Goal: Information Seeking & Learning: Learn about a topic

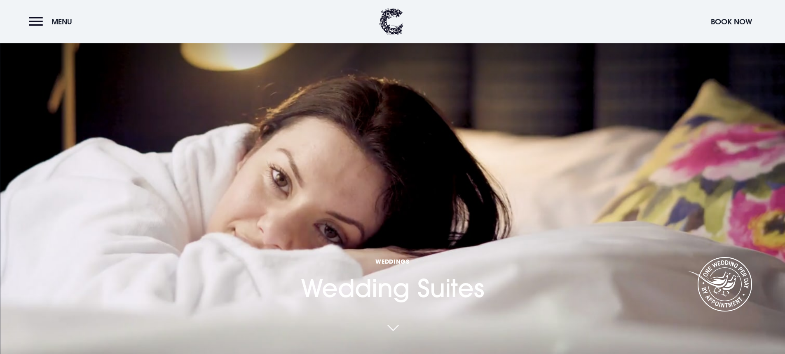
scroll to position [804, 0]
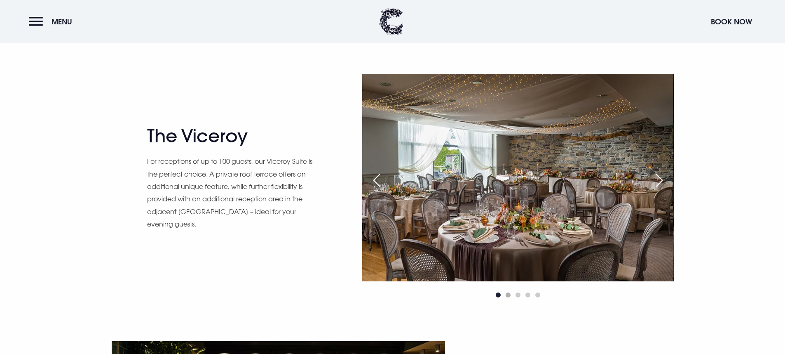
click at [510, 295] on span "Go to slide 2" at bounding box center [508, 294] width 5 height 5
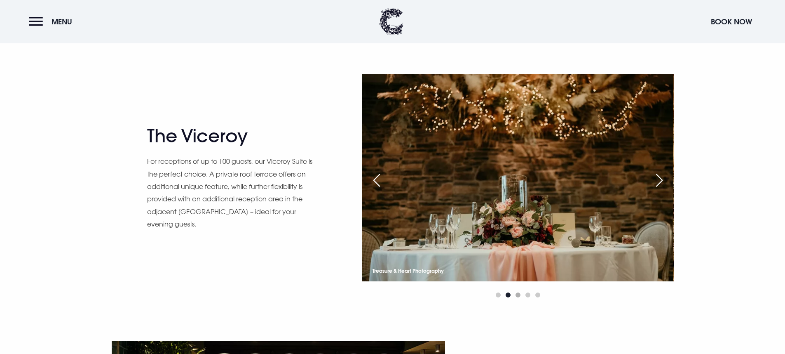
click at [518, 296] on span "Go to slide 3" at bounding box center [517, 294] width 5 height 5
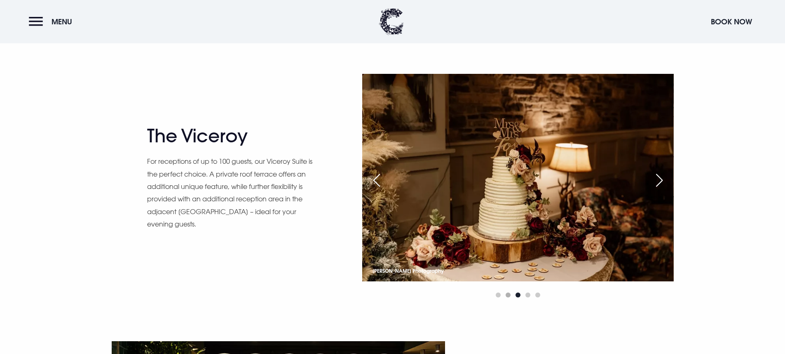
click at [506, 296] on span "Go to slide 2" at bounding box center [508, 294] width 5 height 5
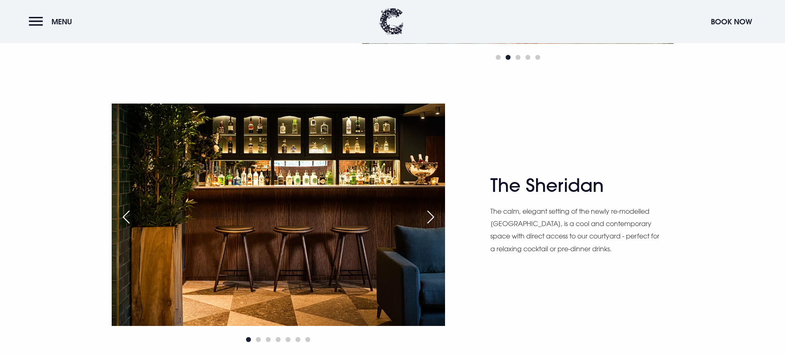
scroll to position [817, 0]
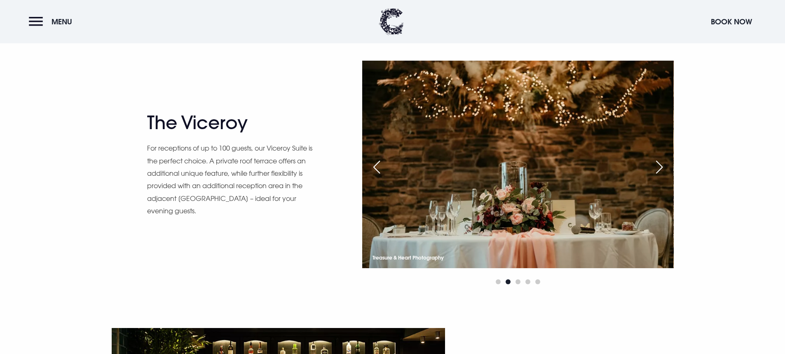
click at [334, 218] on div "The Viceroy For receptions of up to 100 guests, our Viceroy Suite is the perfec…" at bounding box center [393, 174] width 574 height 226
click at [654, 170] on div "Next slide" at bounding box center [659, 167] width 21 height 18
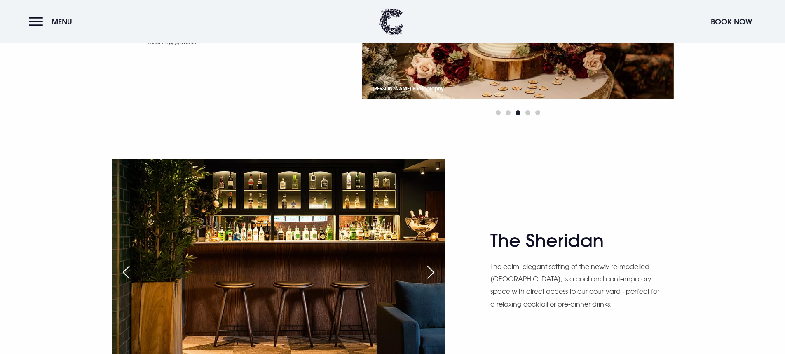
scroll to position [989, 0]
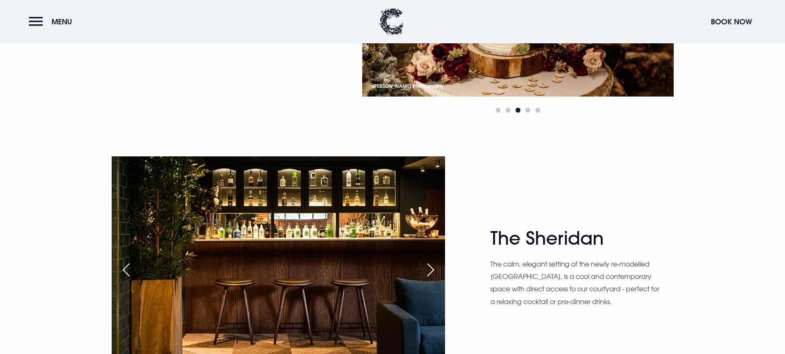
click at [432, 265] on div "Next slide" at bounding box center [430, 269] width 21 height 18
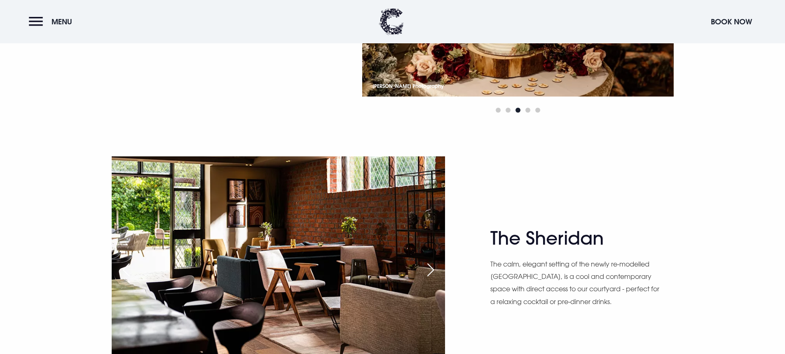
click at [432, 265] on div "Next slide" at bounding box center [430, 269] width 21 height 18
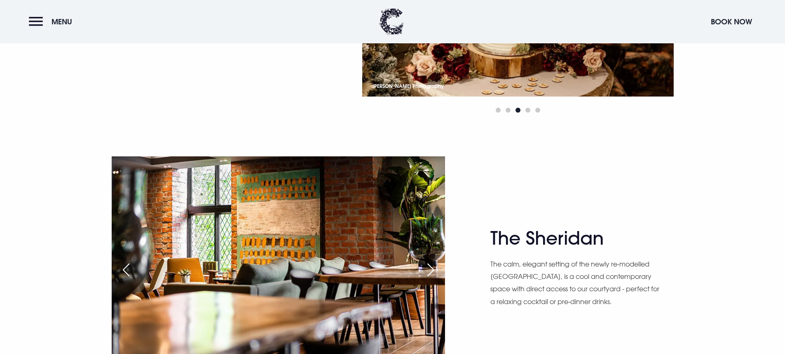
click at [432, 265] on div "Next slide" at bounding box center [430, 269] width 21 height 18
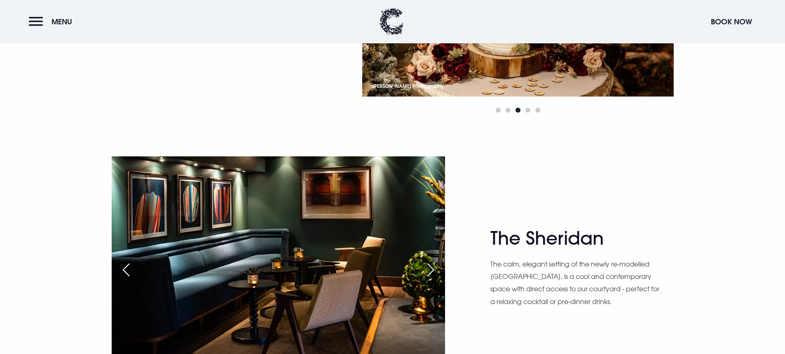
click at [432, 265] on div "Next slide" at bounding box center [430, 269] width 21 height 18
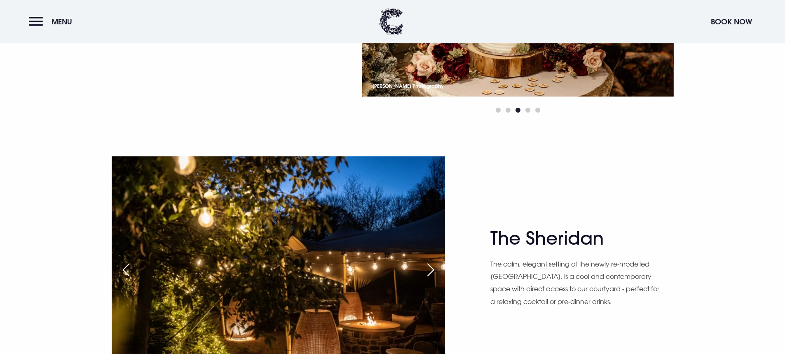
click at [432, 265] on div "Next slide" at bounding box center [430, 269] width 21 height 18
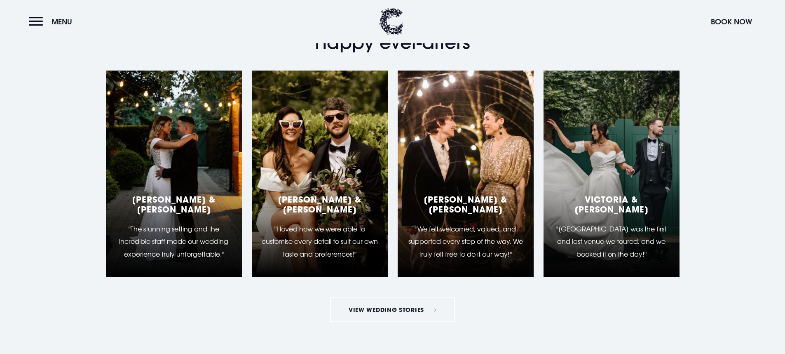
scroll to position [1727, 0]
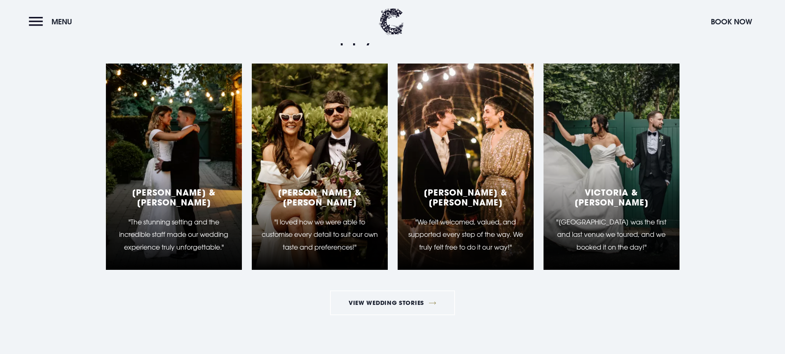
click at [203, 223] on p ""The stunning setting and the incredible staff made our wedding experience trul…" at bounding box center [174, 233] width 116 height 37
